Goal: Task Accomplishment & Management: Complete application form

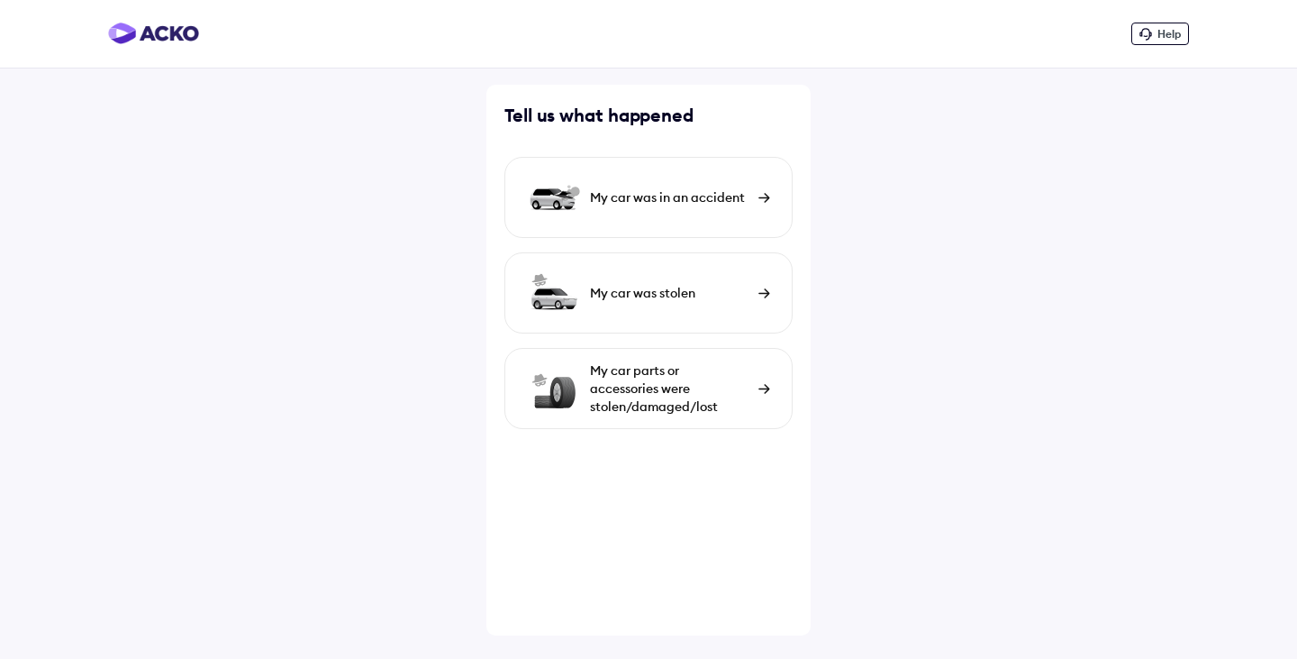
click at [1160, 40] on span "Help" at bounding box center [1169, 34] width 23 height 14
click at [720, 405] on div "My car parts or accessories were stolen/damaged/lost" at bounding box center [669, 388] width 159 height 54
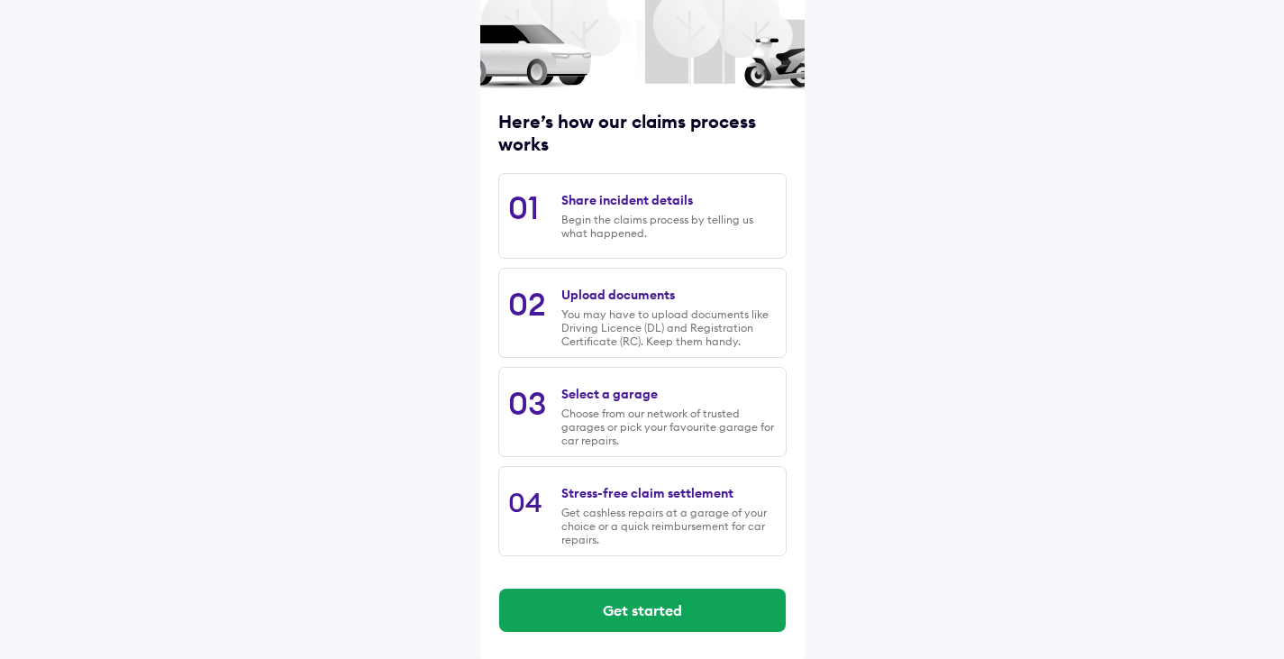
scroll to position [150, 0]
